Goal: Entertainment & Leisure: Browse casually

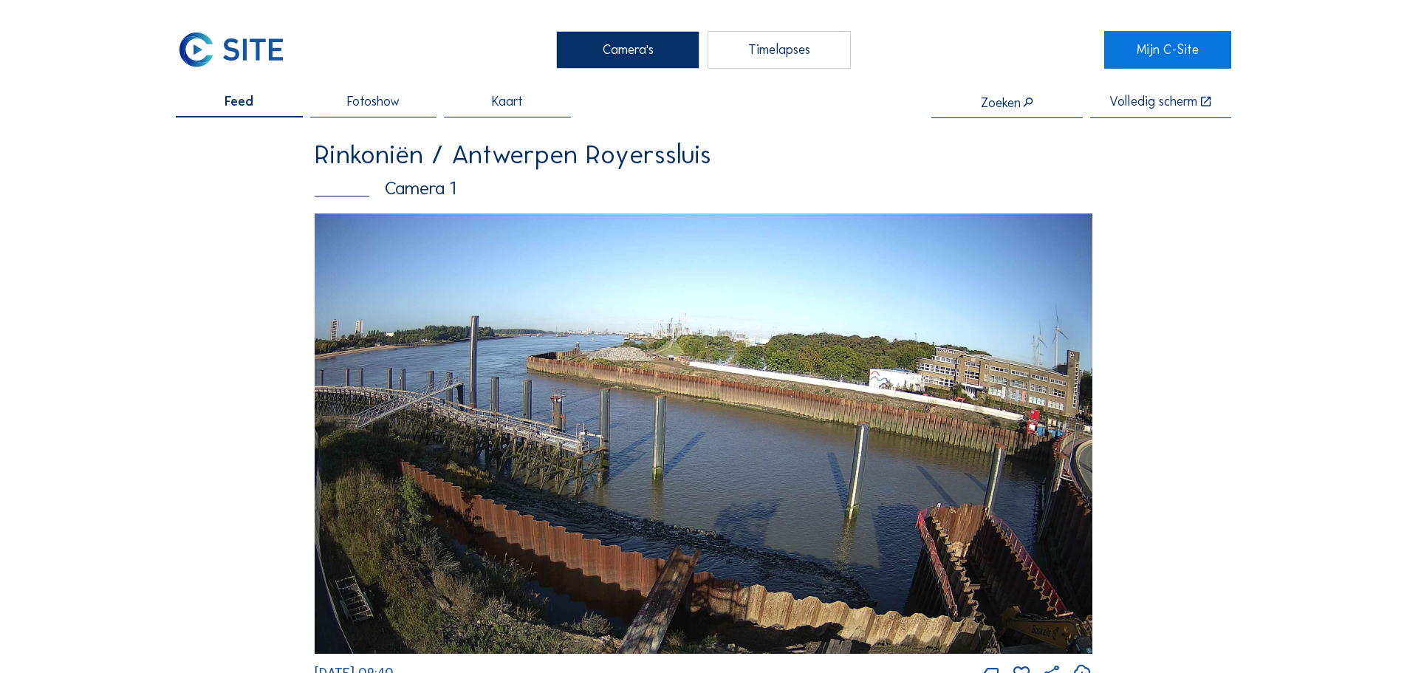
scroll to position [2658, 0]
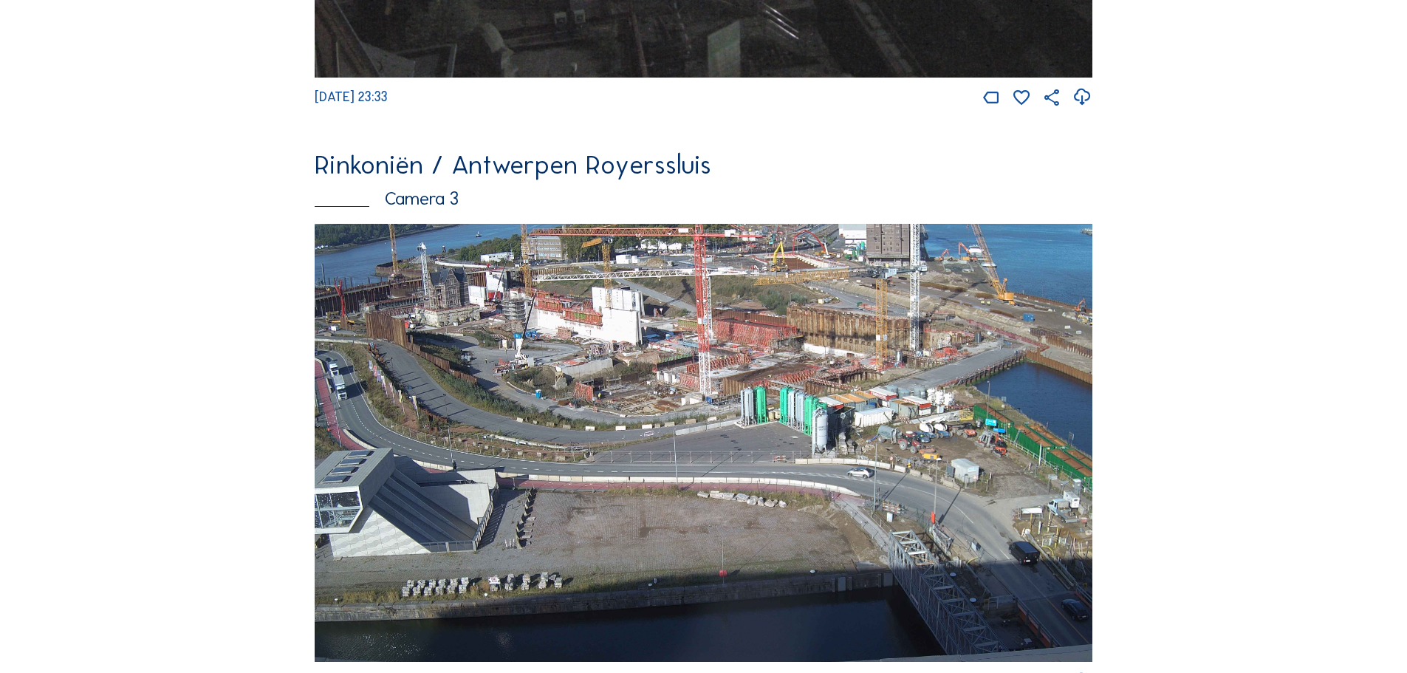
scroll to position [1920, 0]
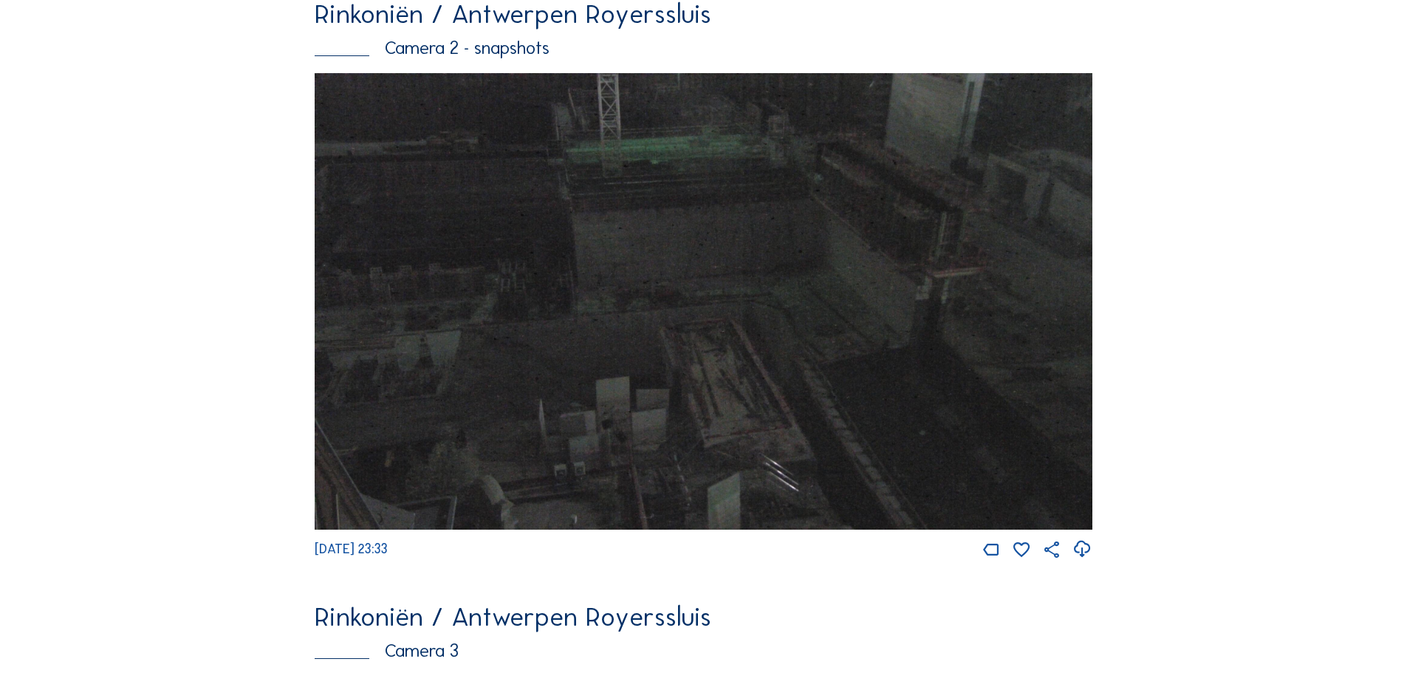
click at [1290, 402] on div "Camera's Timelapses Mijn C-Site Feed Fotoshow Kaart Zoeken Volledig scherm Rink…" at bounding box center [703, 516] width 1407 height 3690
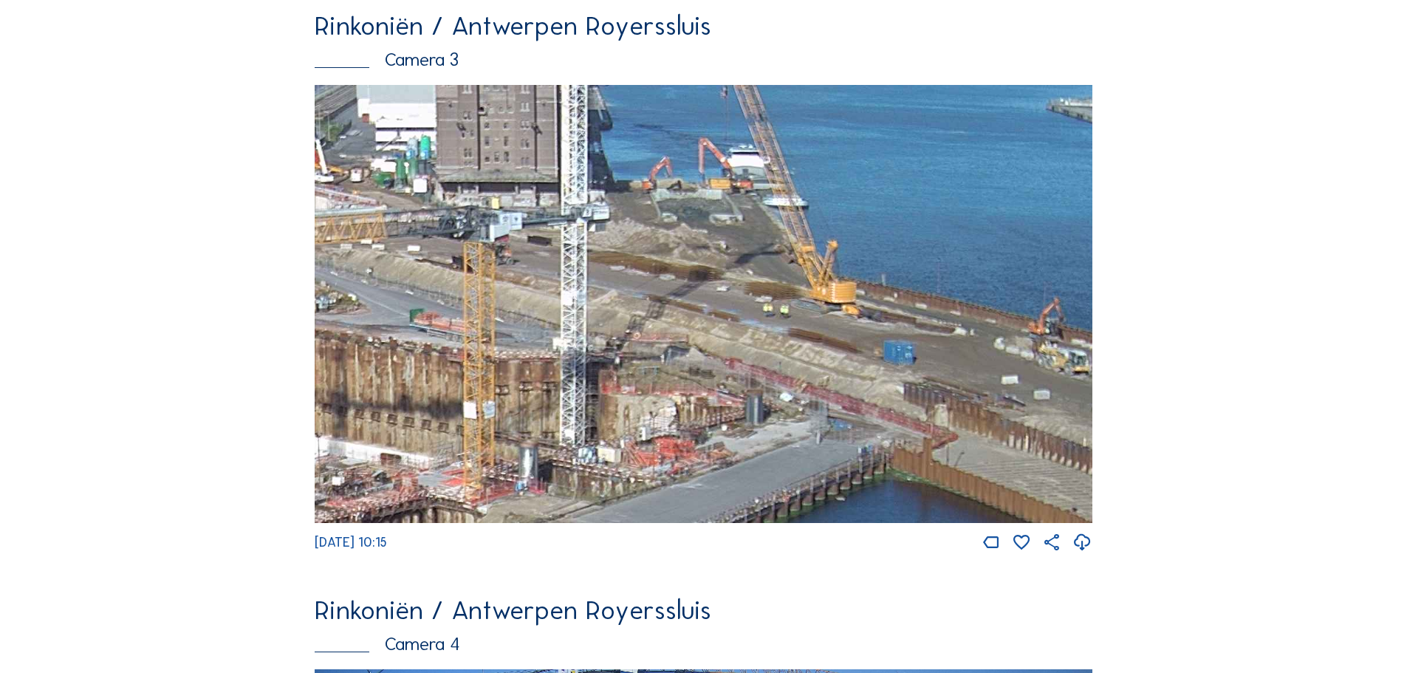
drag, startPoint x: 1010, startPoint y: 264, endPoint x: 689, endPoint y: 420, distance: 357.4
click at [689, 420] on img at bounding box center [704, 304] width 778 height 438
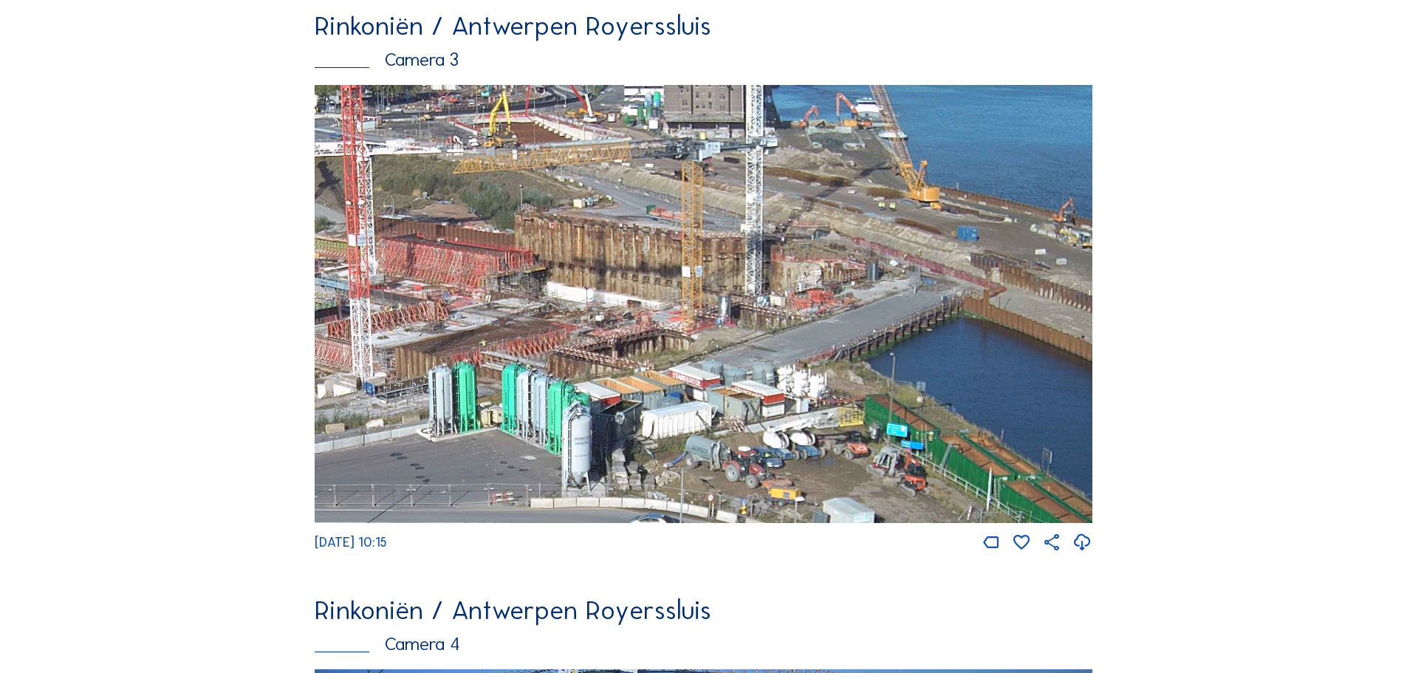
drag, startPoint x: 867, startPoint y: 374, endPoint x: 707, endPoint y: 340, distance: 163.3
click at [707, 341] on img at bounding box center [704, 304] width 778 height 438
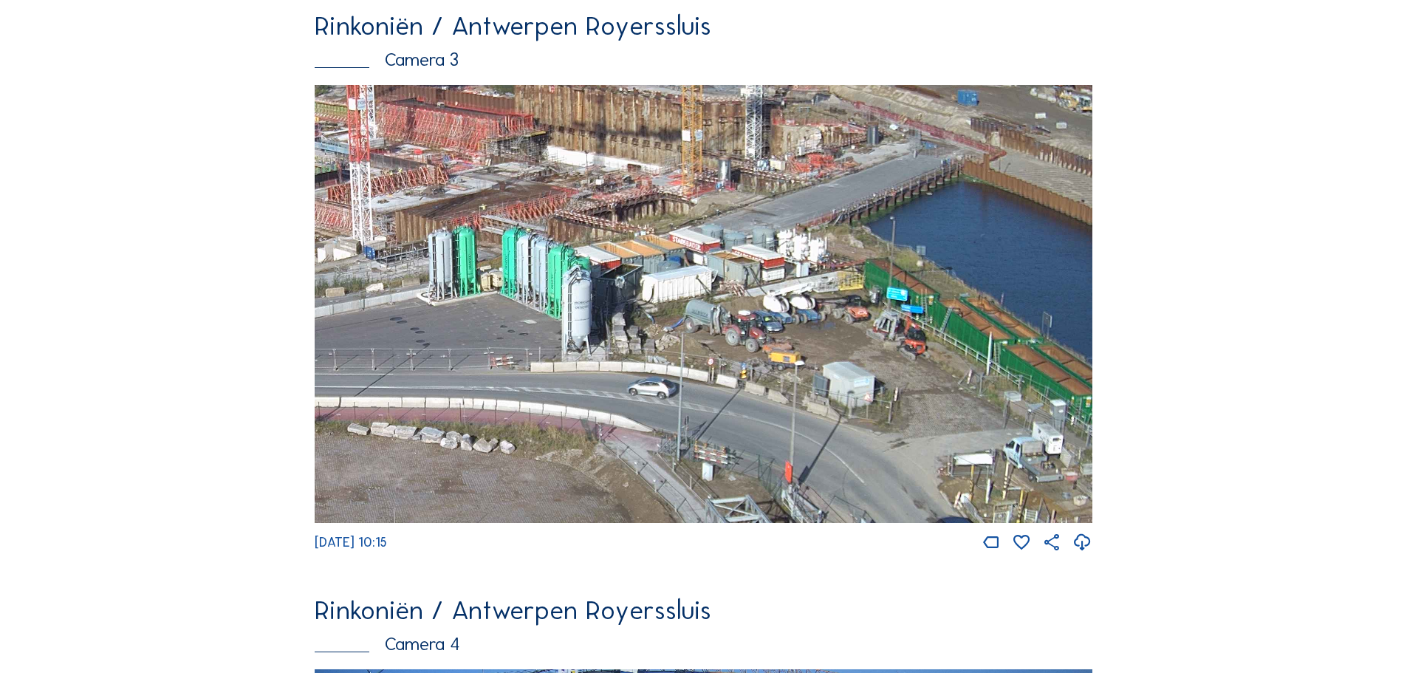
drag, startPoint x: 981, startPoint y: 357, endPoint x: 808, endPoint y: 227, distance: 216.4
click at [808, 227] on img at bounding box center [704, 304] width 778 height 438
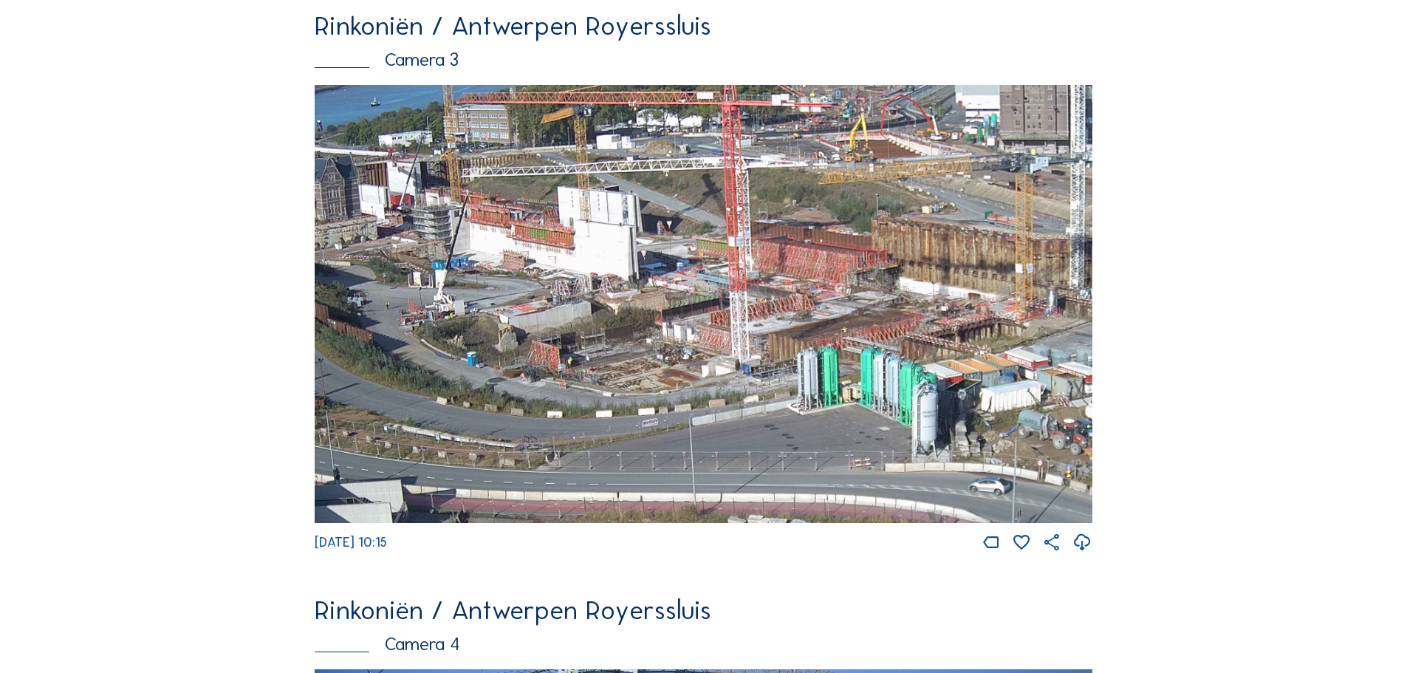
drag, startPoint x: 818, startPoint y: 277, endPoint x: 760, endPoint y: 329, distance: 78.0
click at [792, 330] on img at bounding box center [704, 304] width 778 height 438
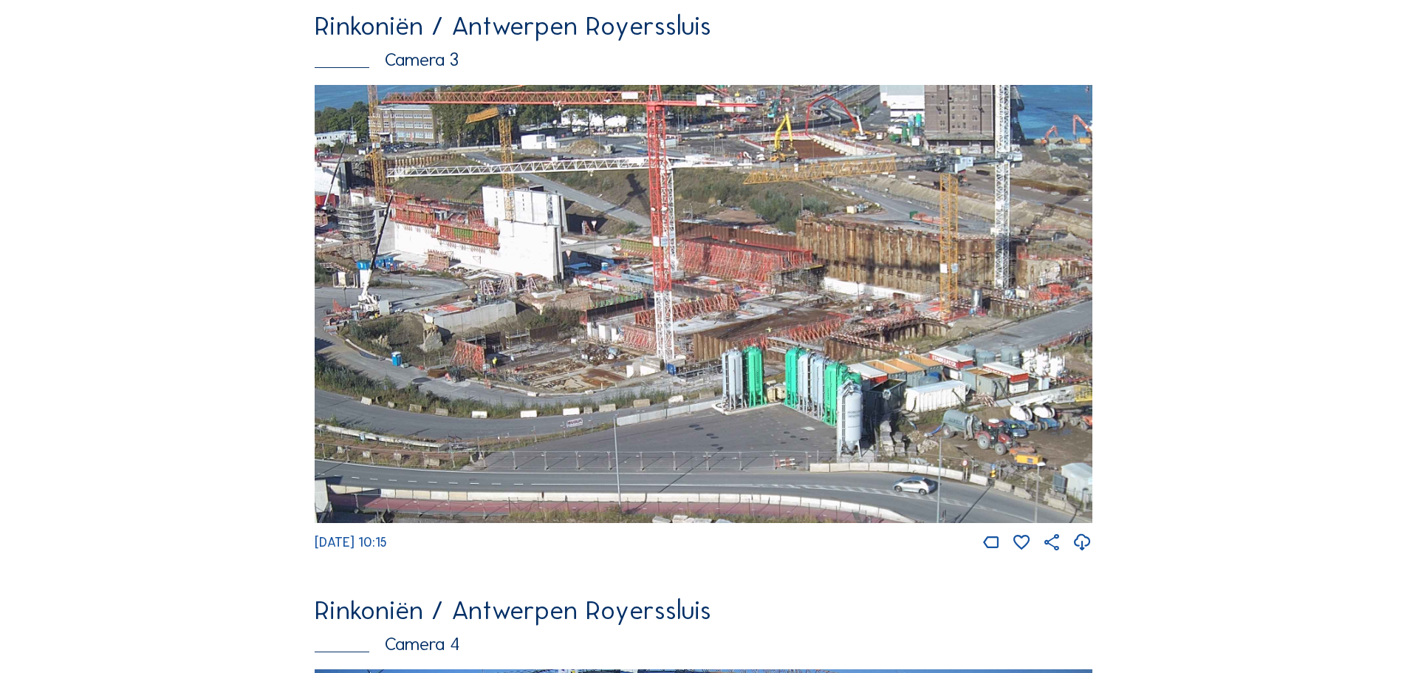
drag, startPoint x: 856, startPoint y: 332, endPoint x: 781, endPoint y: 344, distance: 76.4
click at [782, 345] on img at bounding box center [704, 304] width 778 height 438
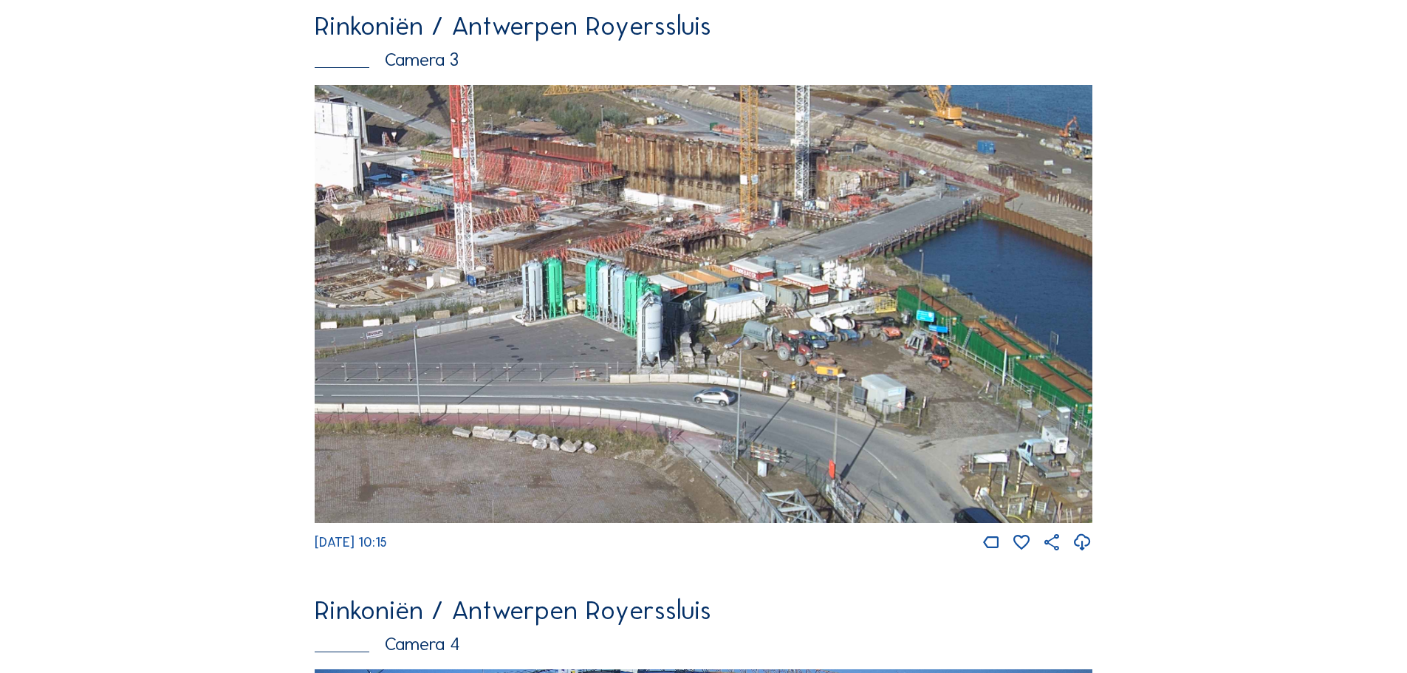
drag, startPoint x: 883, startPoint y: 292, endPoint x: 348, endPoint y: 215, distance: 540.2
click at [348, 215] on img at bounding box center [704, 304] width 778 height 438
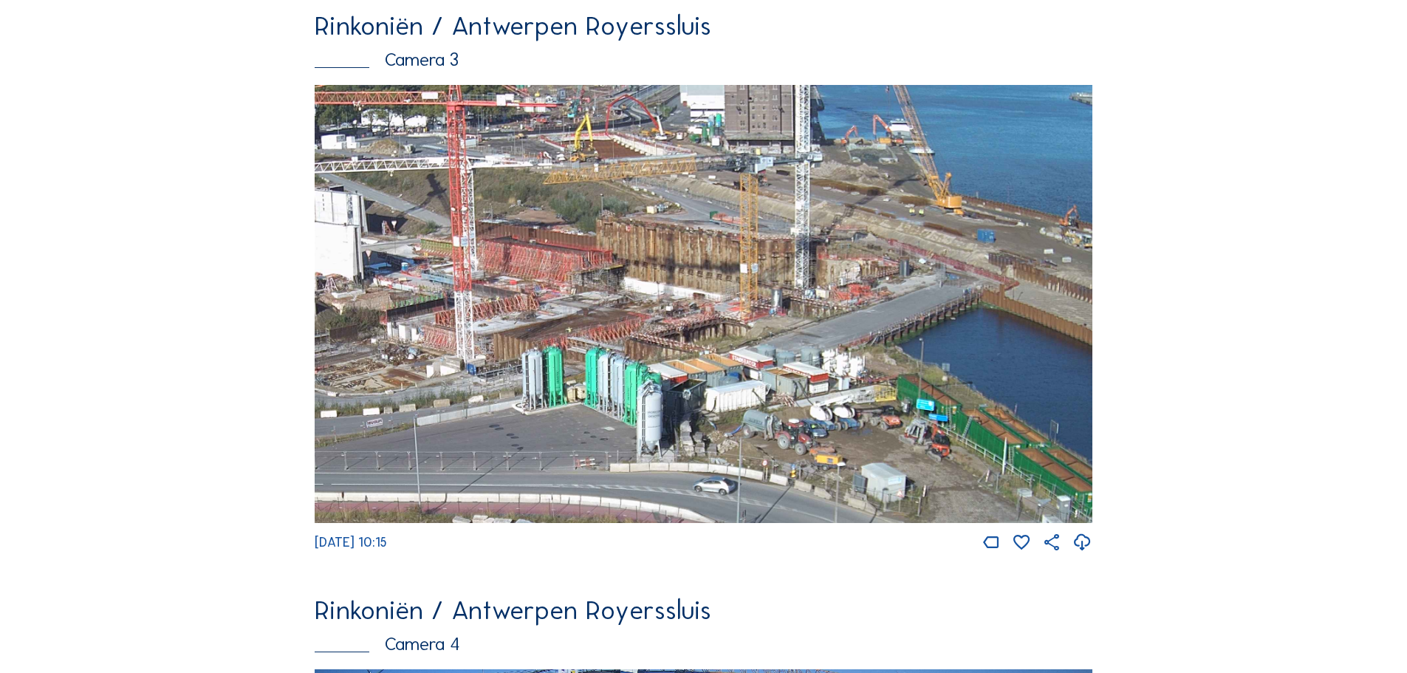
drag, startPoint x: 850, startPoint y: 222, endPoint x: 789, endPoint y: 309, distance: 106.5
click at [789, 312] on img at bounding box center [704, 304] width 778 height 438
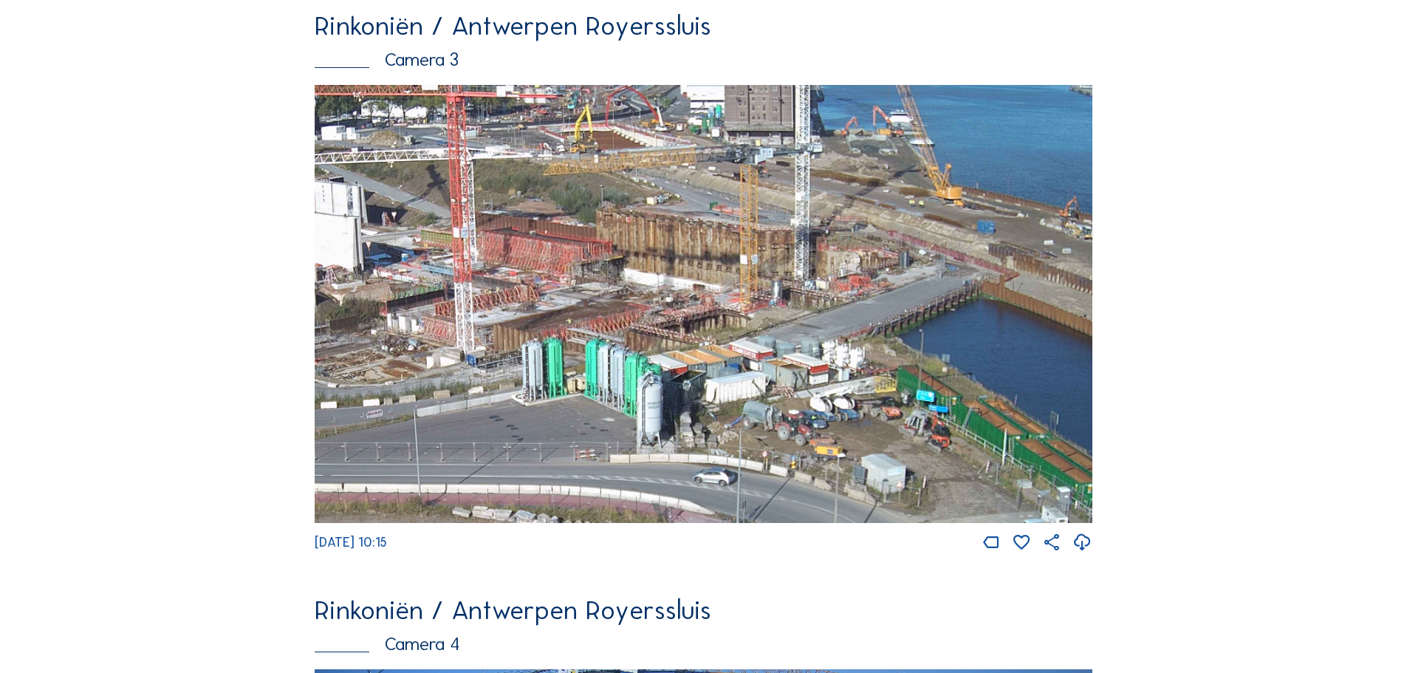
drag, startPoint x: 968, startPoint y: 245, endPoint x: 785, endPoint y: 229, distance: 183.9
click at [788, 230] on img at bounding box center [704, 304] width 778 height 438
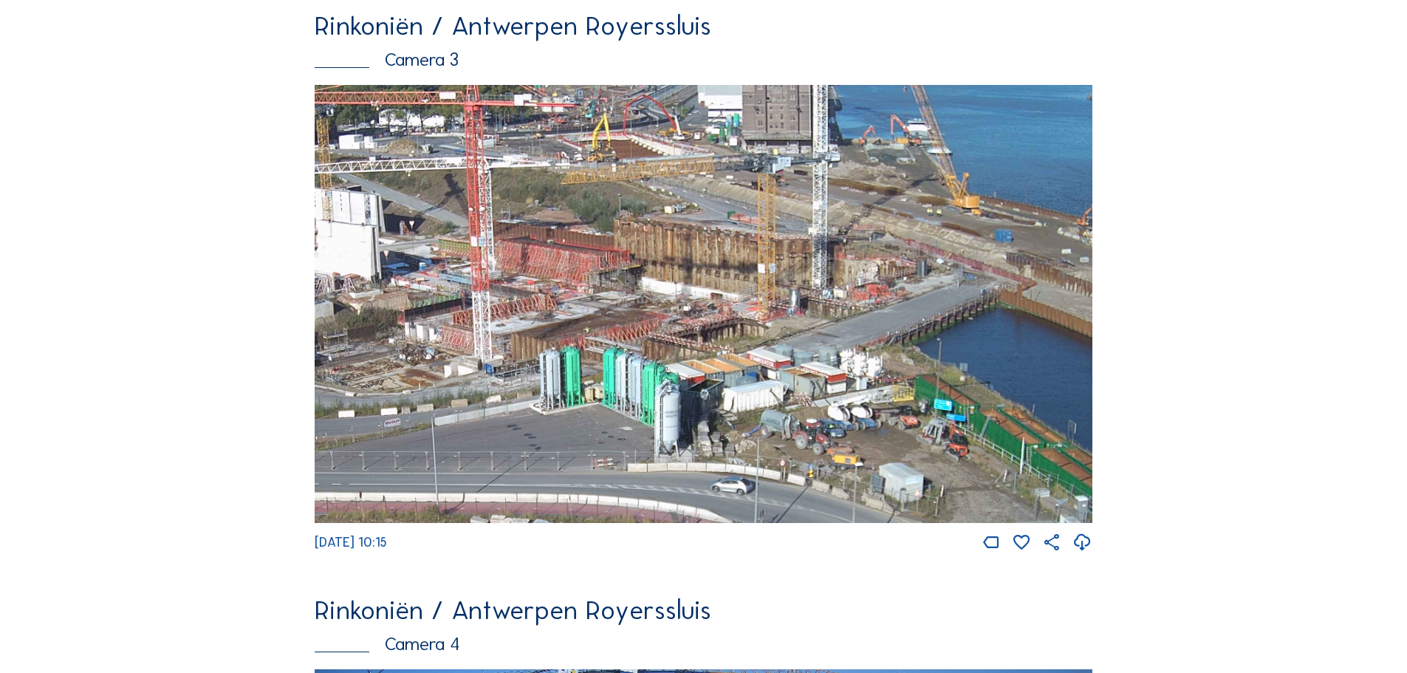
drag, startPoint x: 762, startPoint y: 347, endPoint x: 799, endPoint y: 575, distance: 231.2
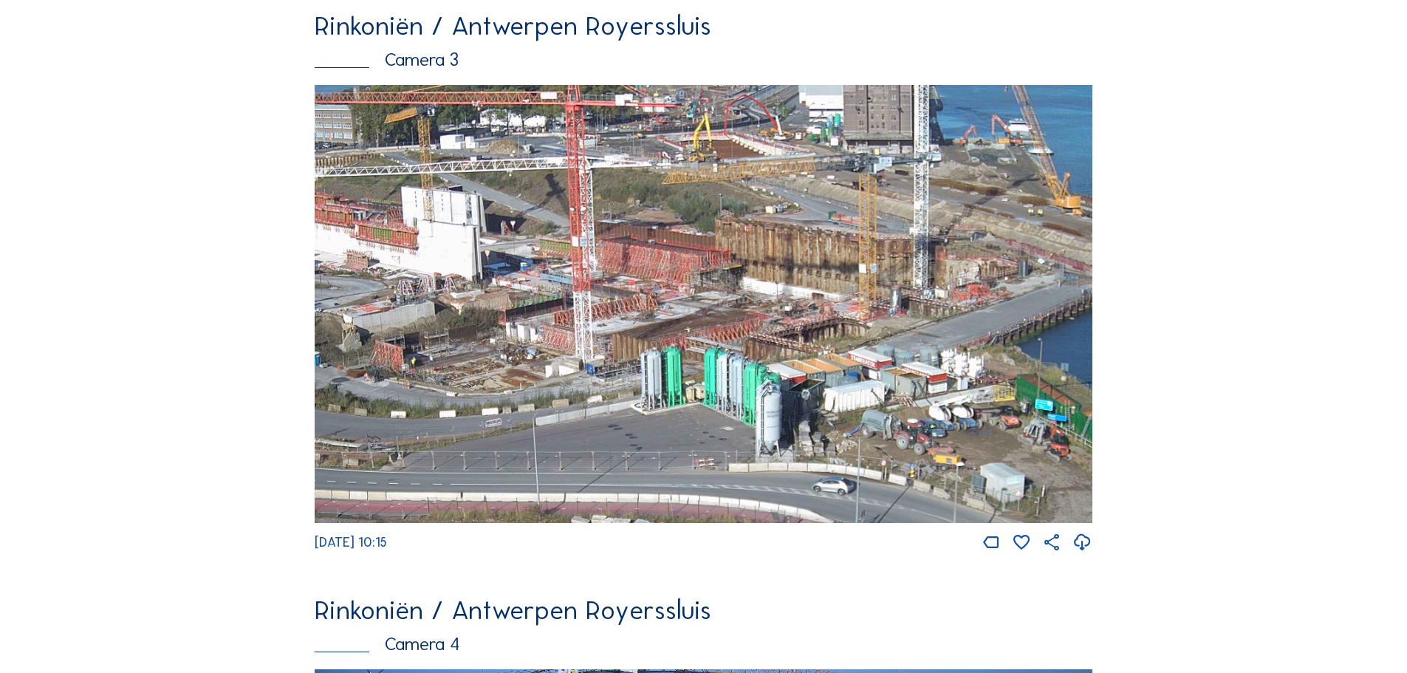
drag, startPoint x: 620, startPoint y: 340, endPoint x: 708, endPoint y: 360, distance: 90.8
click at [708, 360] on img at bounding box center [704, 304] width 778 height 438
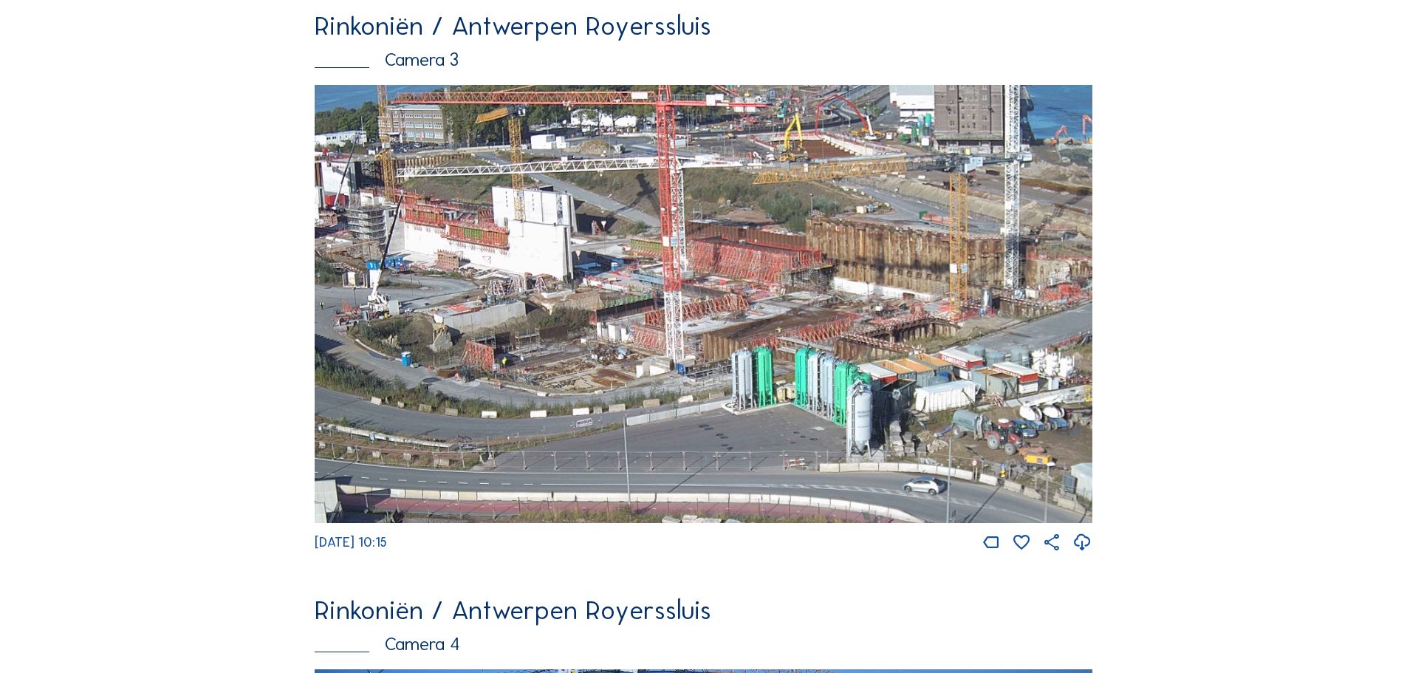
drag, startPoint x: 631, startPoint y: 351, endPoint x: 671, endPoint y: 392, distance: 56.9
click at [671, 392] on img at bounding box center [704, 304] width 778 height 438
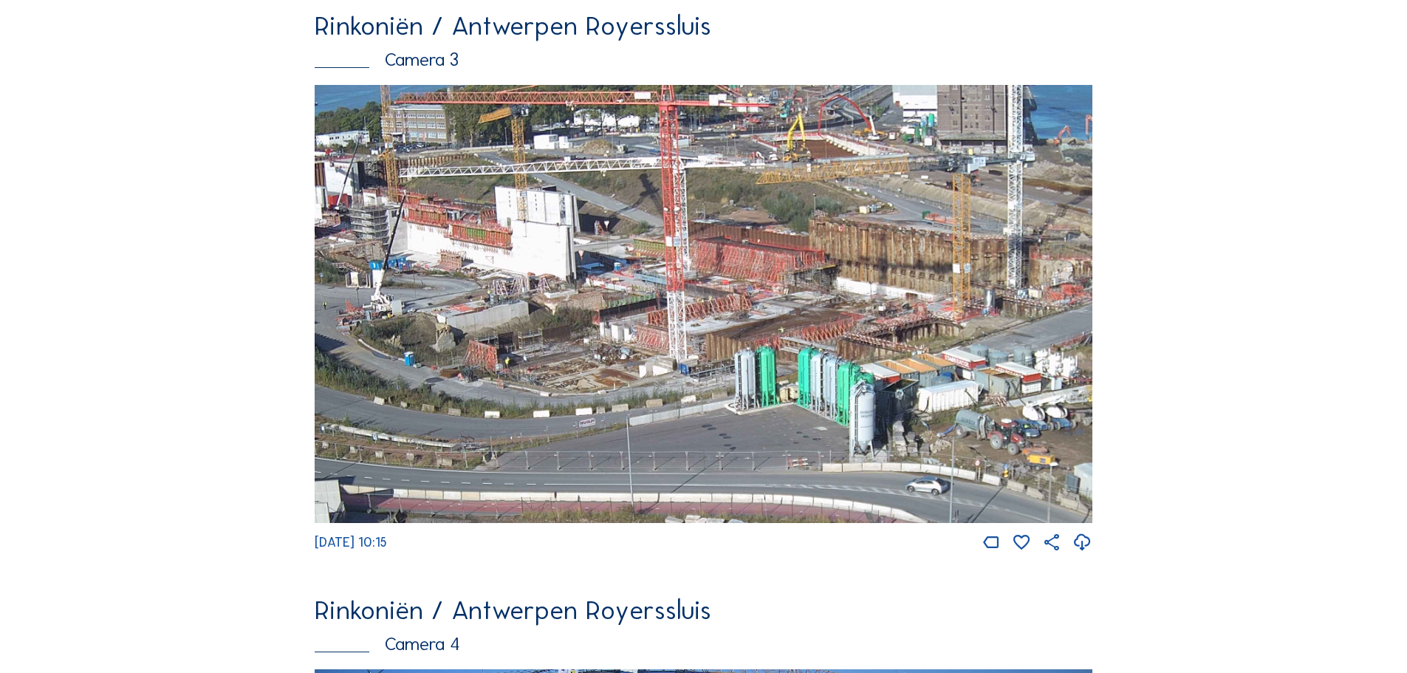
drag, startPoint x: 669, startPoint y: 307, endPoint x: 672, endPoint y: 340, distance: 33.4
click at [672, 340] on img at bounding box center [704, 304] width 778 height 438
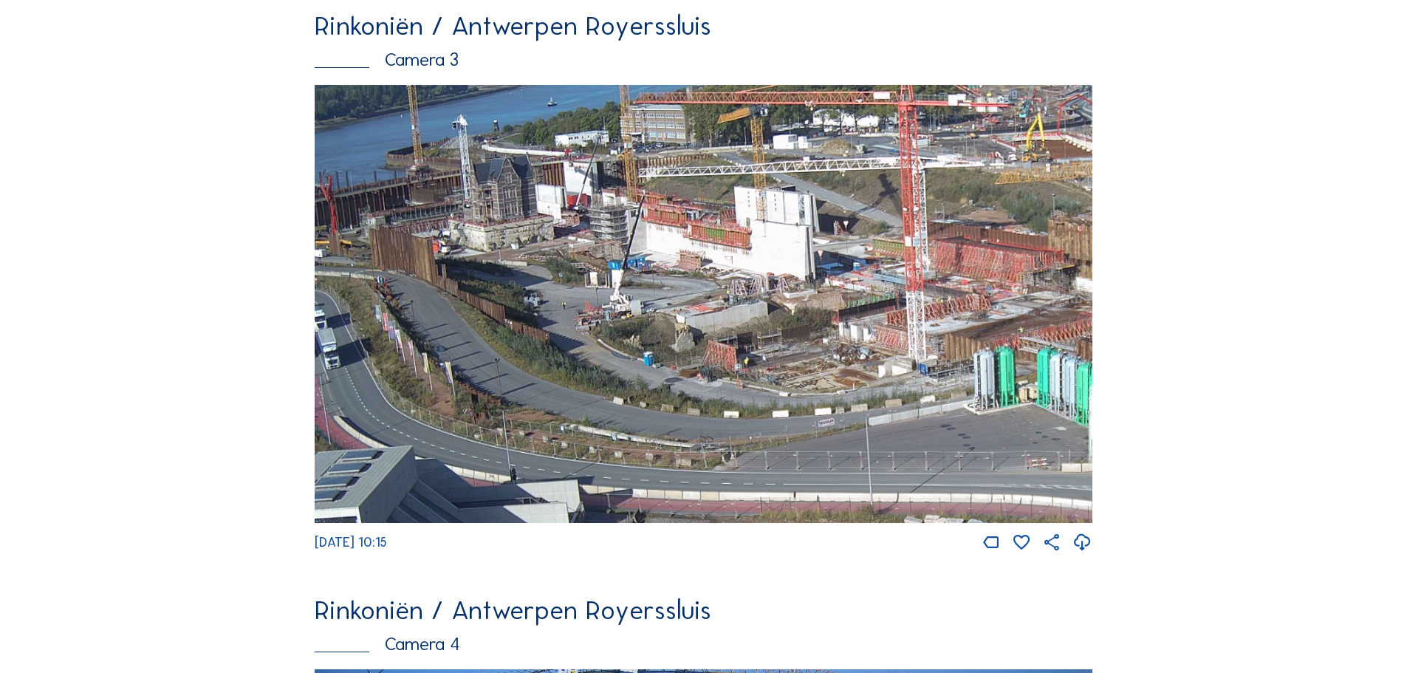
drag, startPoint x: 600, startPoint y: 304, endPoint x: 764, endPoint y: 353, distance: 171.0
click at [764, 353] on img at bounding box center [704, 304] width 778 height 438
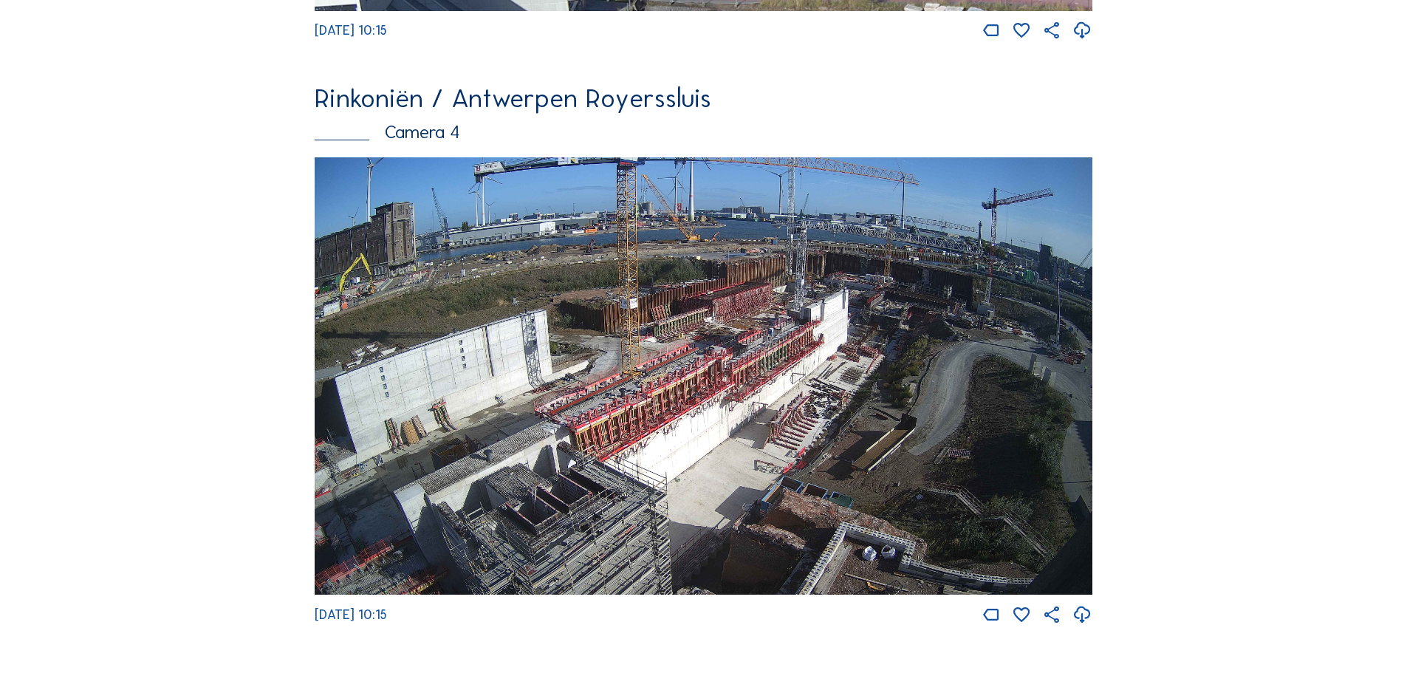
scroll to position [2511, 0]
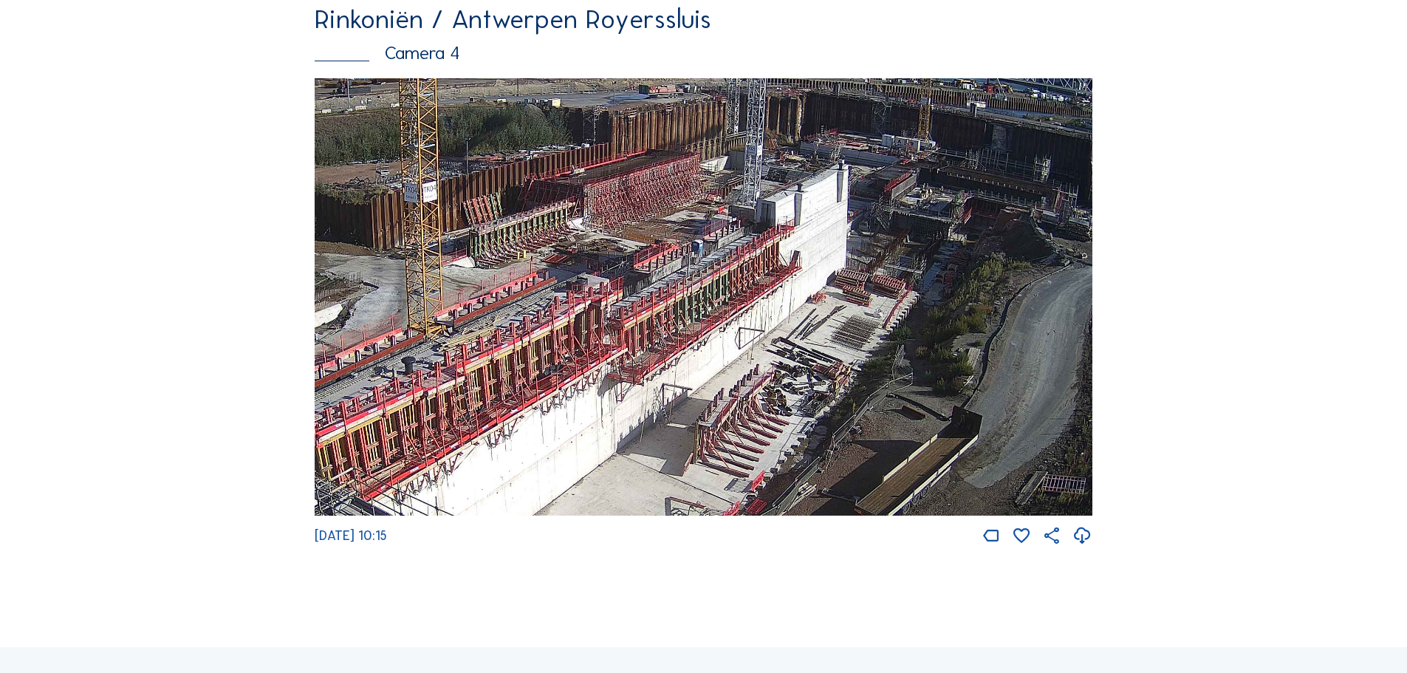
drag, startPoint x: 776, startPoint y: 299, endPoint x: 694, endPoint y: 343, distance: 93.2
click at [696, 346] on img at bounding box center [704, 297] width 778 height 438
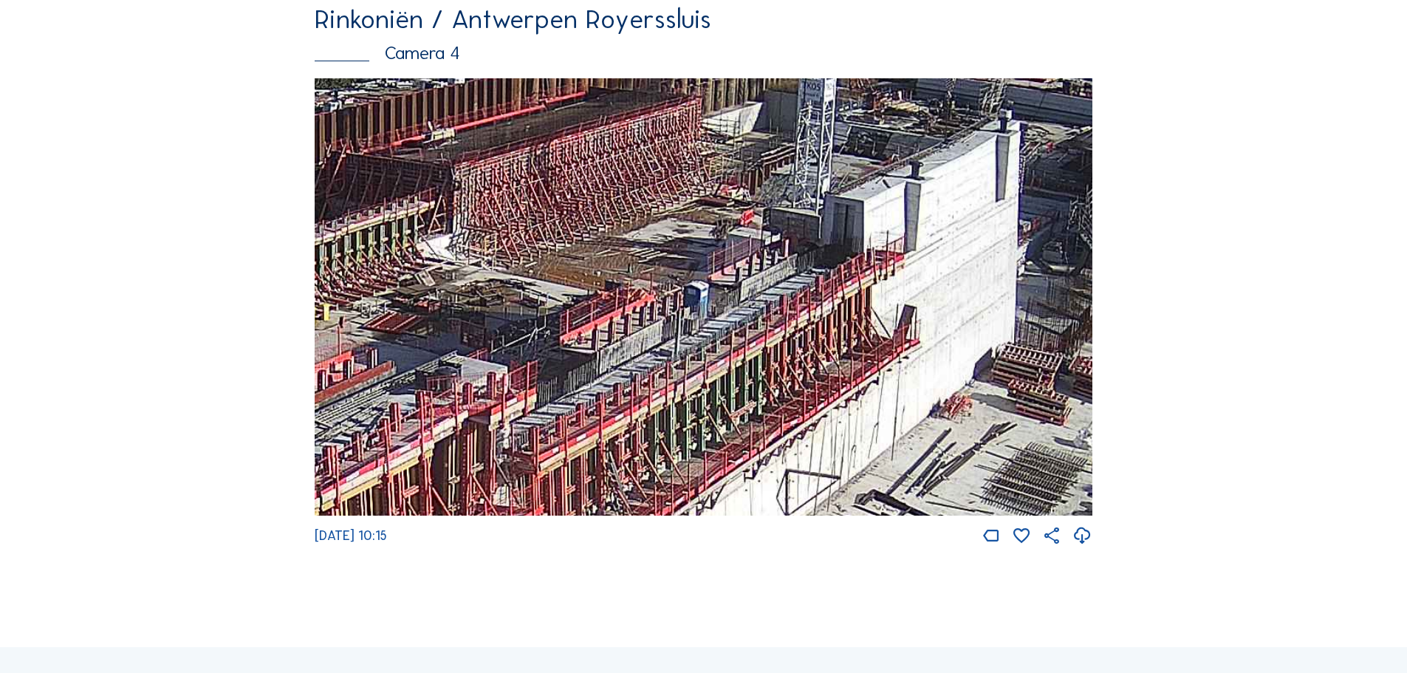
drag, startPoint x: 754, startPoint y: 287, endPoint x: 733, endPoint y: 339, distance: 56.6
click at [733, 339] on img at bounding box center [704, 297] width 778 height 438
